Goal: Navigation & Orientation: Find specific page/section

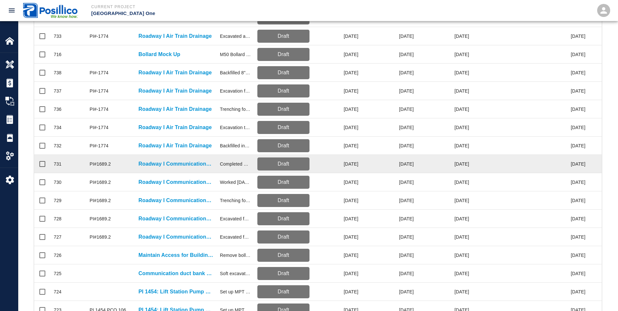
scroll to position [260, 0]
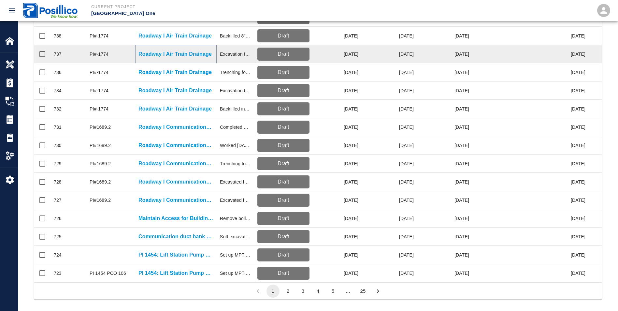
click at [185, 55] on p "Roadway I Air Train Drainage" at bounding box center [174, 54] width 73 height 8
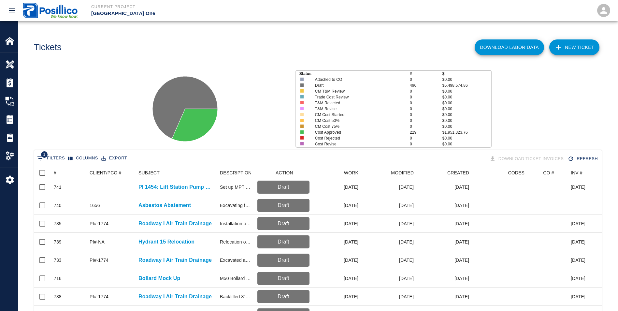
scroll to position [375, 562]
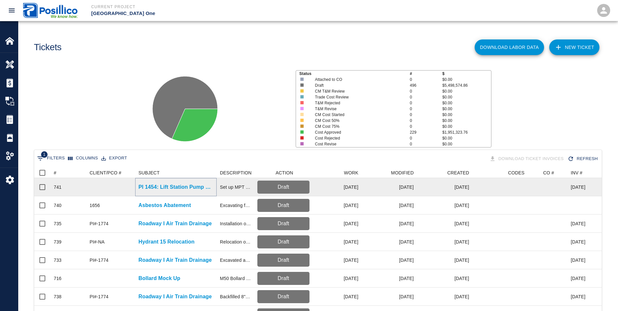
click at [184, 188] on p "PI 1454: Lift Station Pump Replacement" at bounding box center [175, 187] width 75 height 8
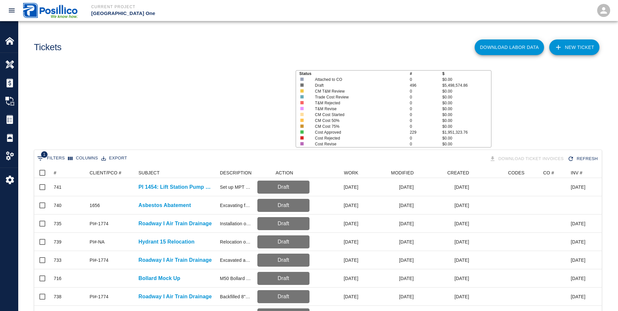
scroll to position [375, 562]
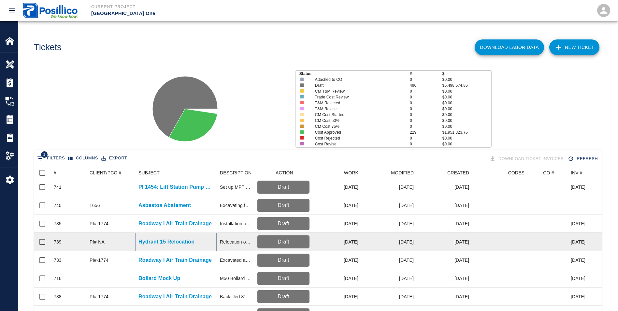
click at [175, 241] on p "Hydrant 15 Relocation" at bounding box center [166, 242] width 56 height 8
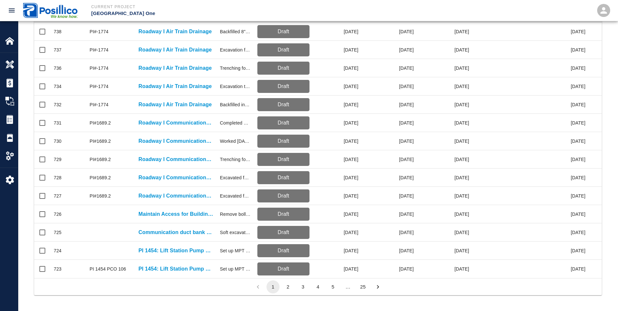
scroll to position [270, 0]
click at [285, 286] on button "2" at bounding box center [287, 286] width 13 height 13
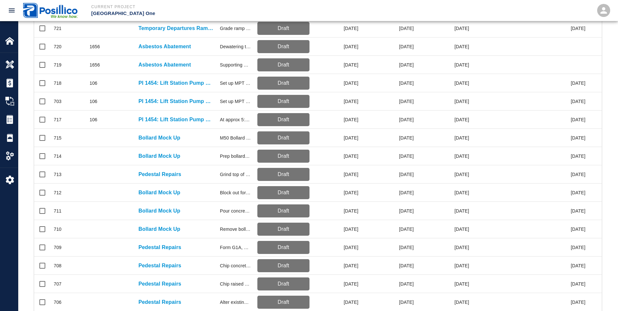
scroll to position [139, 0]
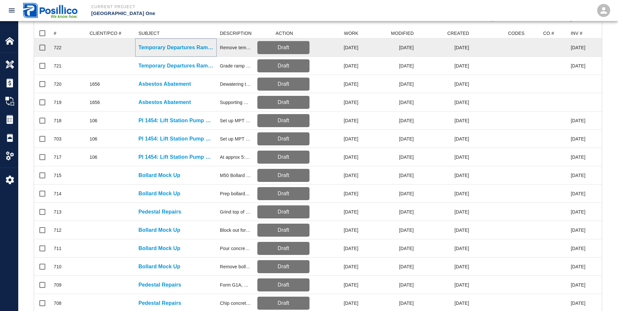
click at [172, 47] on p "Temporary Departures Ramp Gate 1" at bounding box center [175, 48] width 75 height 8
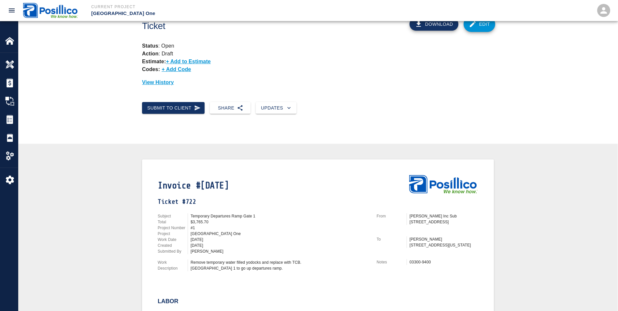
scroll to position [33, 0]
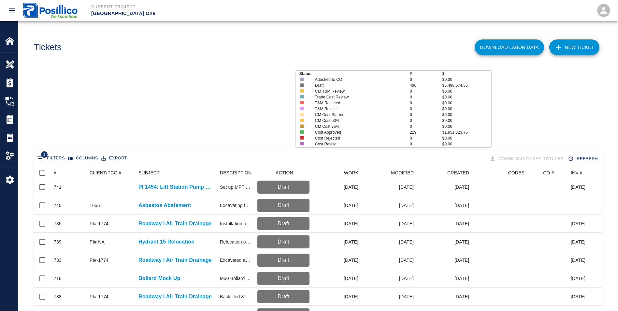
scroll to position [375, 562]
